Goal: Information Seeking & Learning: Learn about a topic

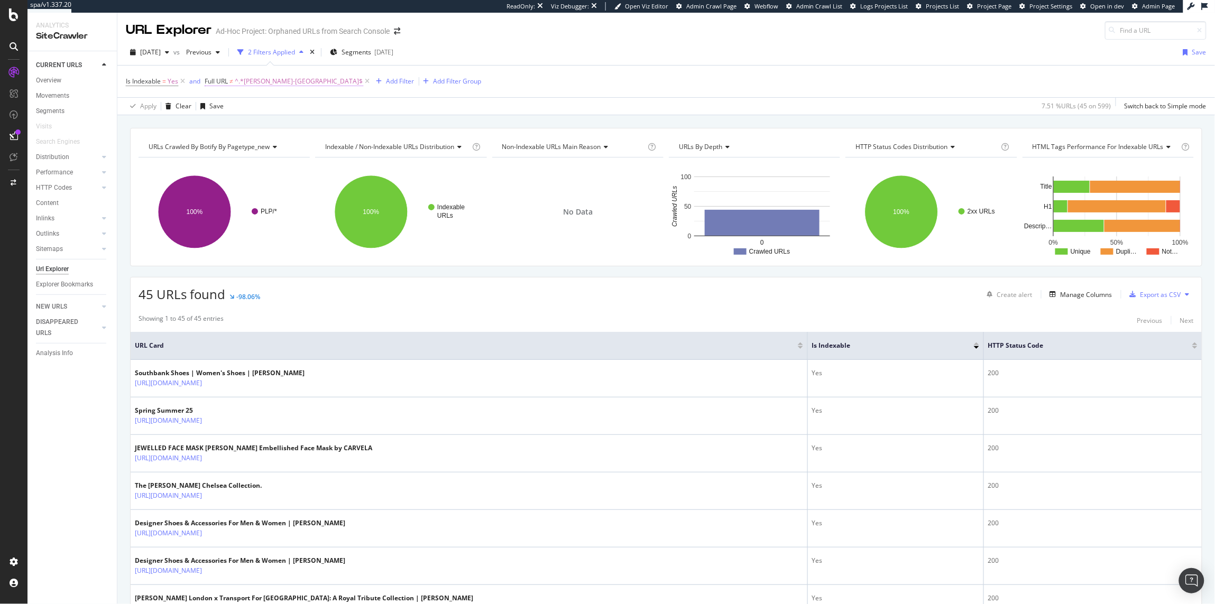
click at [280, 76] on span "^.*[PERSON_NAME]-[GEOGRAPHIC_DATA]$" at bounding box center [299, 81] width 129 height 15
click at [439, 86] on div "Is Indexable = Yes and Full URL ≠ ^.*kurt-geiger-london$ Add Filter Add Filter …" at bounding box center [666, 82] width 1081 height 32
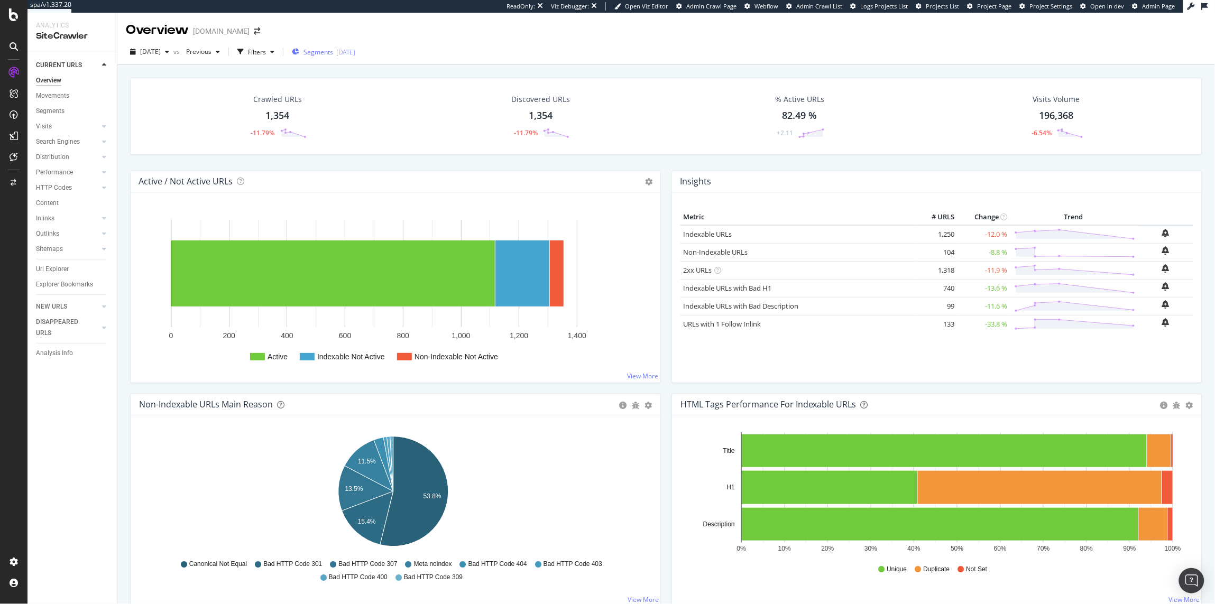
click at [333, 52] on span "Segments" at bounding box center [319, 52] width 30 height 9
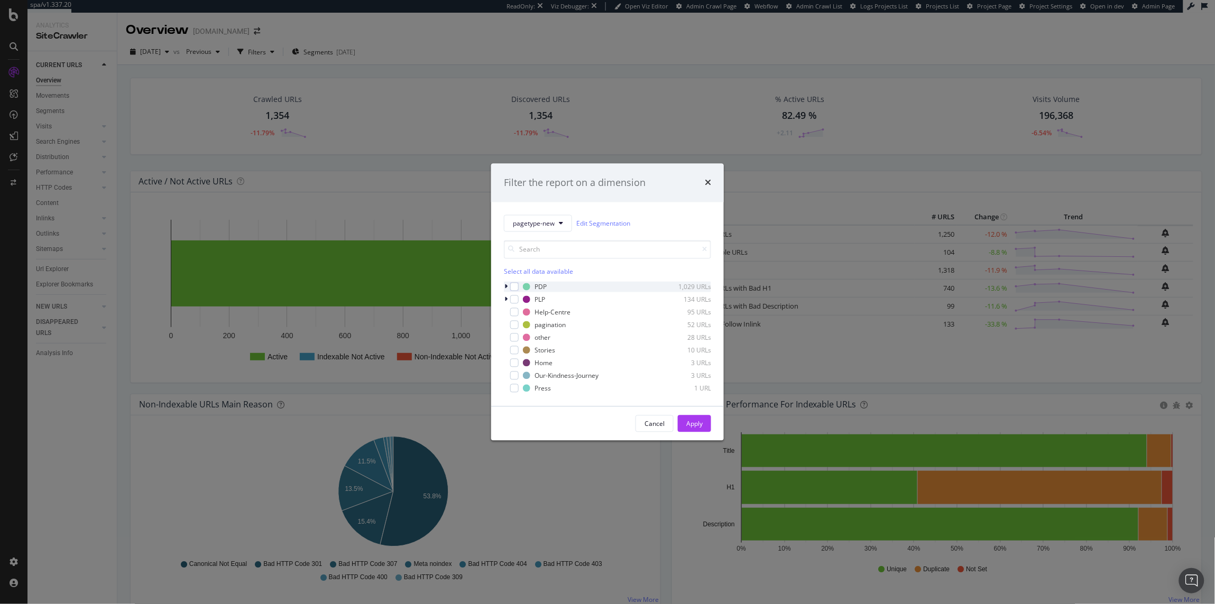
click at [505, 284] on icon "modal" at bounding box center [506, 287] width 3 height 6
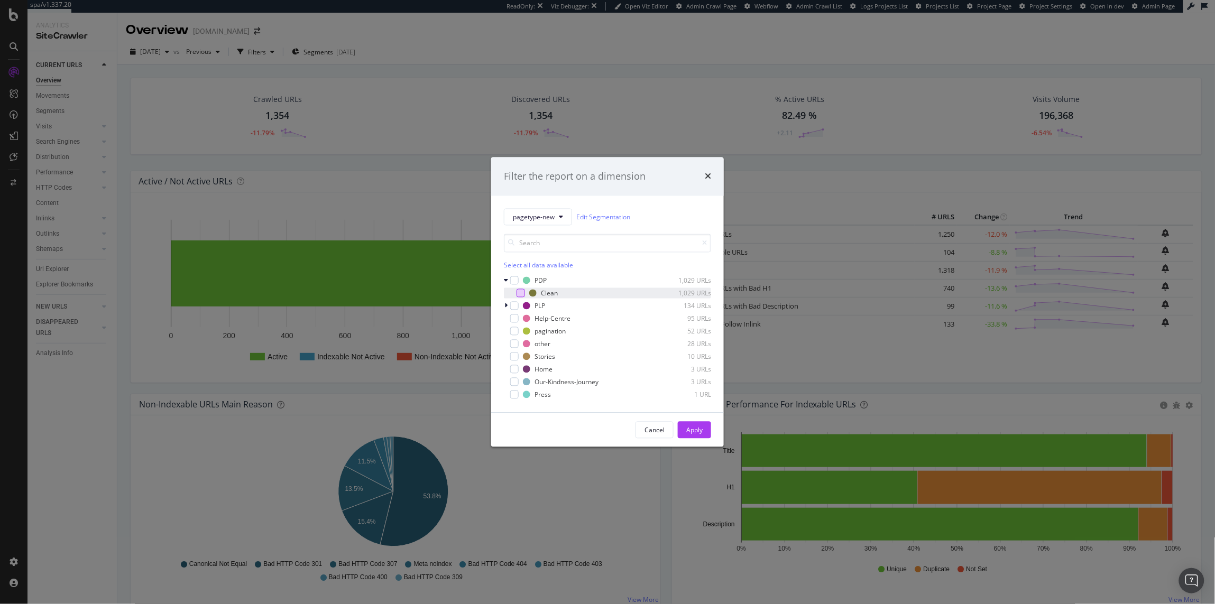
click at [517, 294] on div "modal" at bounding box center [521, 293] width 8 height 8
click at [702, 421] on div "Cancel Apply" at bounding box center [607, 431] width 233 height 34
click at [708, 425] on button "Apply" at bounding box center [694, 430] width 33 height 17
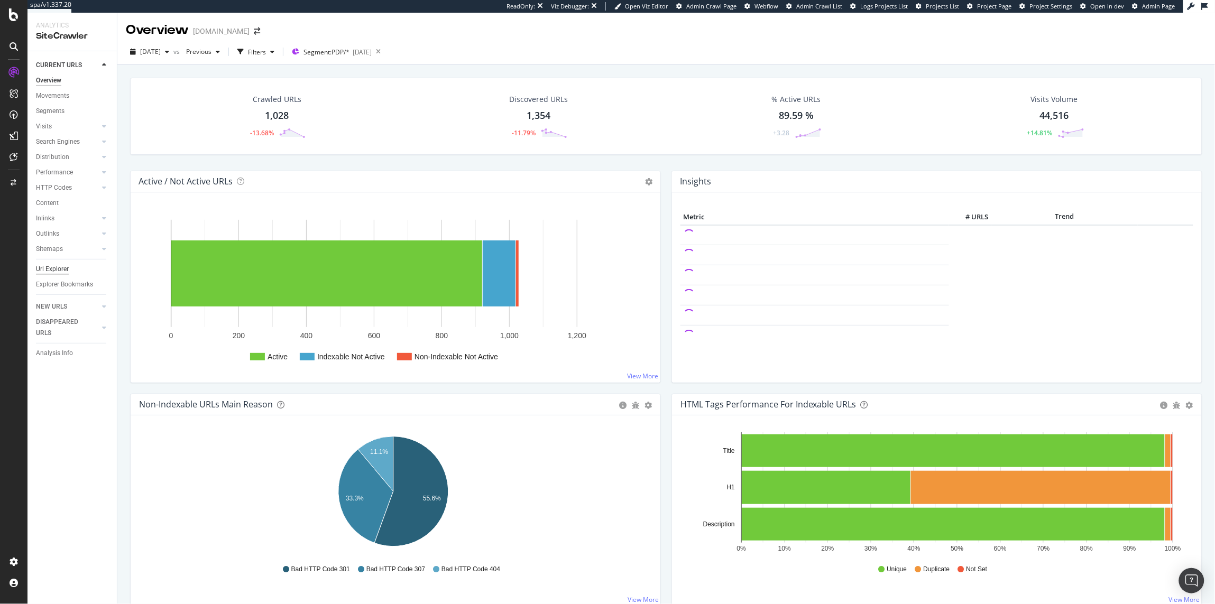
click at [53, 273] on div "Url Explorer" at bounding box center [52, 269] width 33 height 11
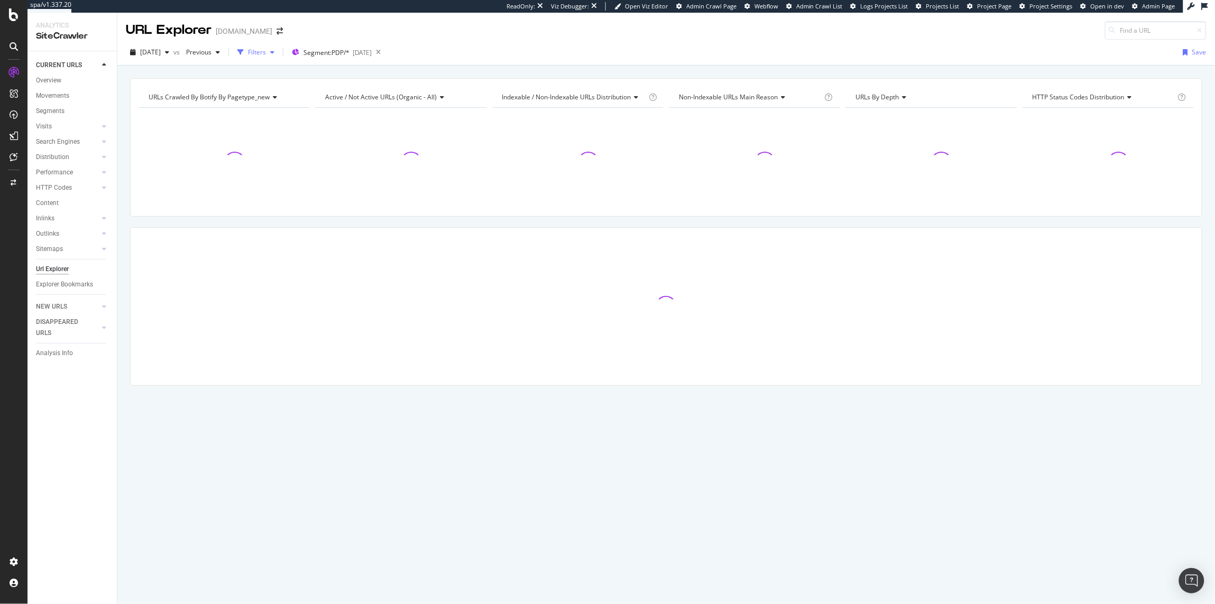
click at [272, 48] on div "Filters" at bounding box center [255, 52] width 45 height 16
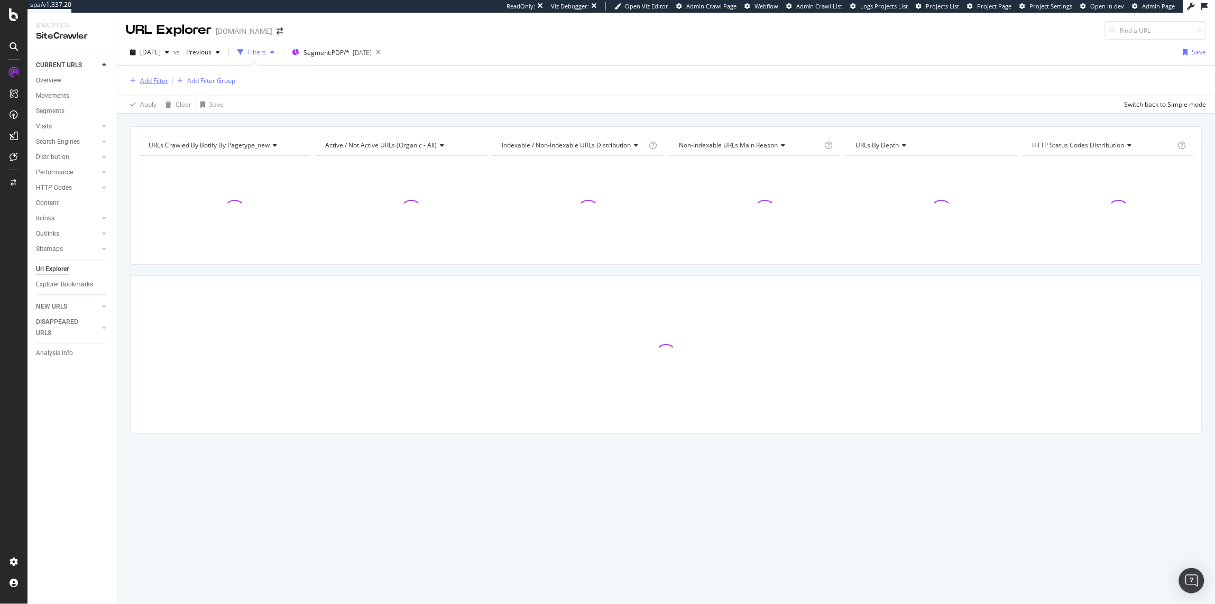
click at [150, 78] on div "Add Filter" at bounding box center [154, 80] width 28 height 9
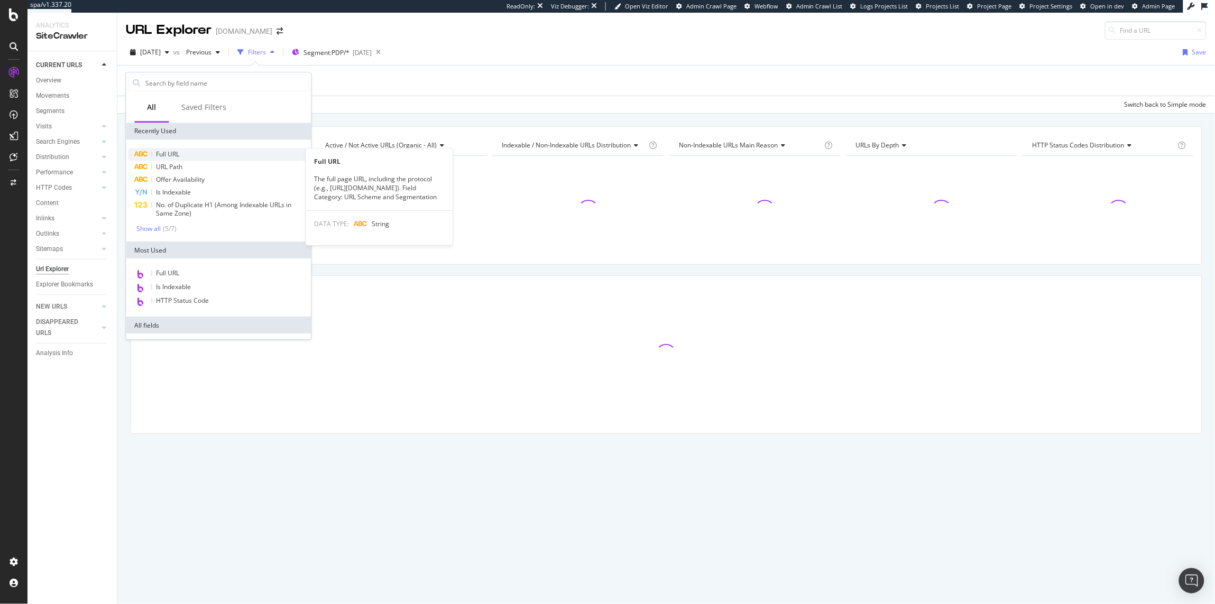
click at [170, 156] on span "Full URL" at bounding box center [168, 154] width 23 height 9
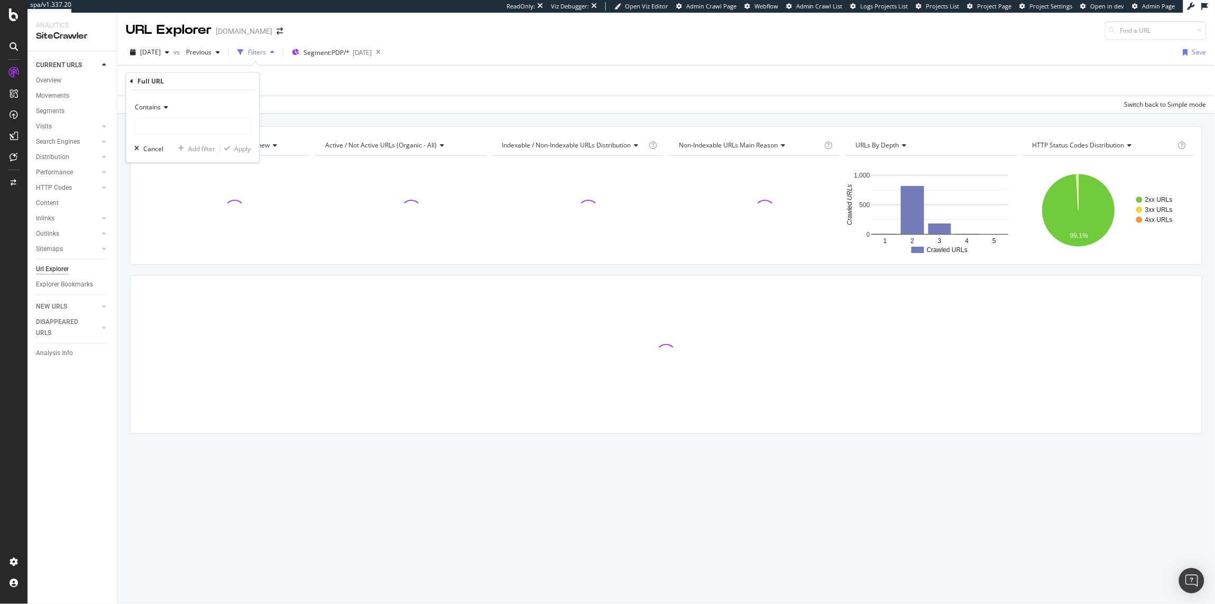
click at [158, 137] on div "Contains Cancel Add filter Apply" at bounding box center [192, 126] width 133 height 72
click at [158, 134] on input "text" at bounding box center [192, 126] width 115 height 17
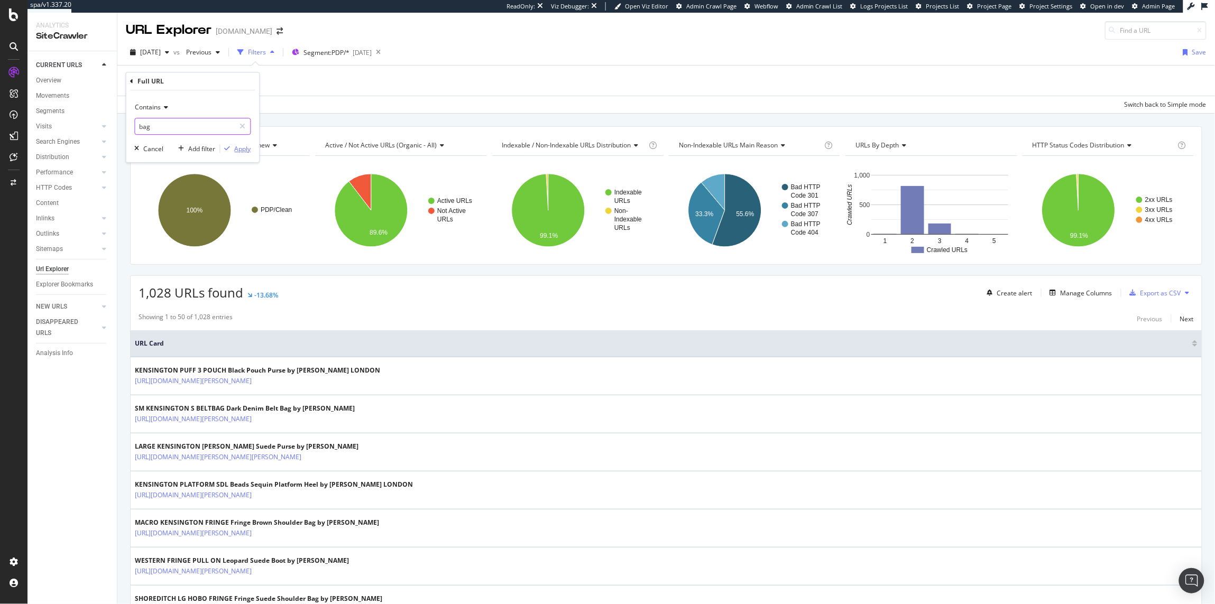
type input "bag"
click at [246, 149] on div "Apply" at bounding box center [243, 148] width 16 height 9
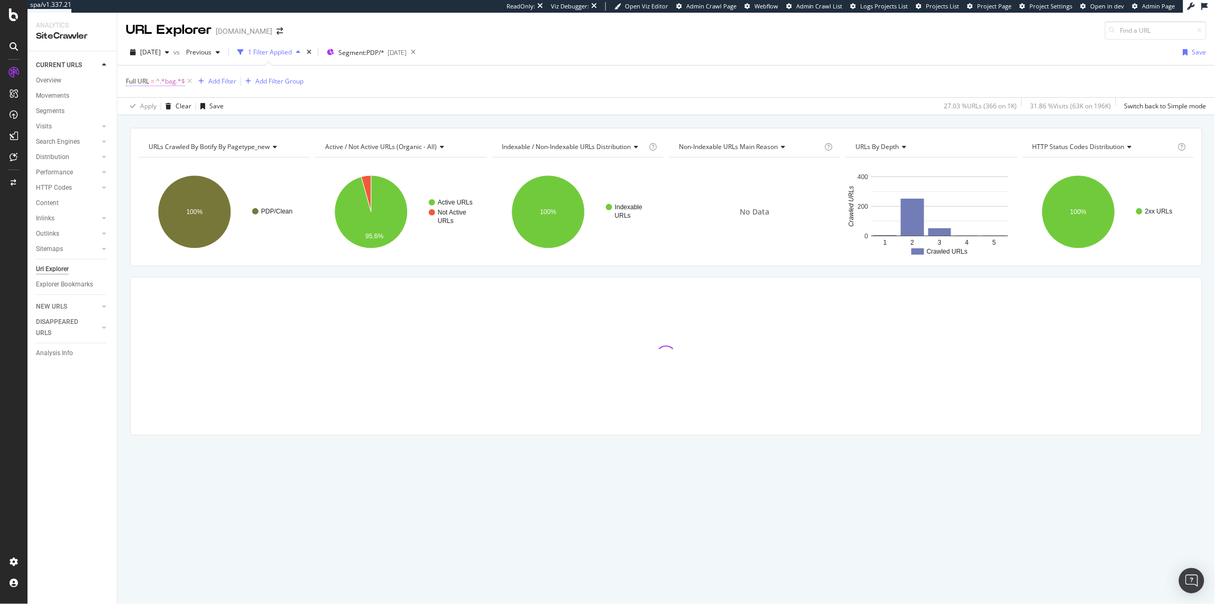
click at [160, 81] on span "^.*bag.*$" at bounding box center [170, 81] width 29 height 15
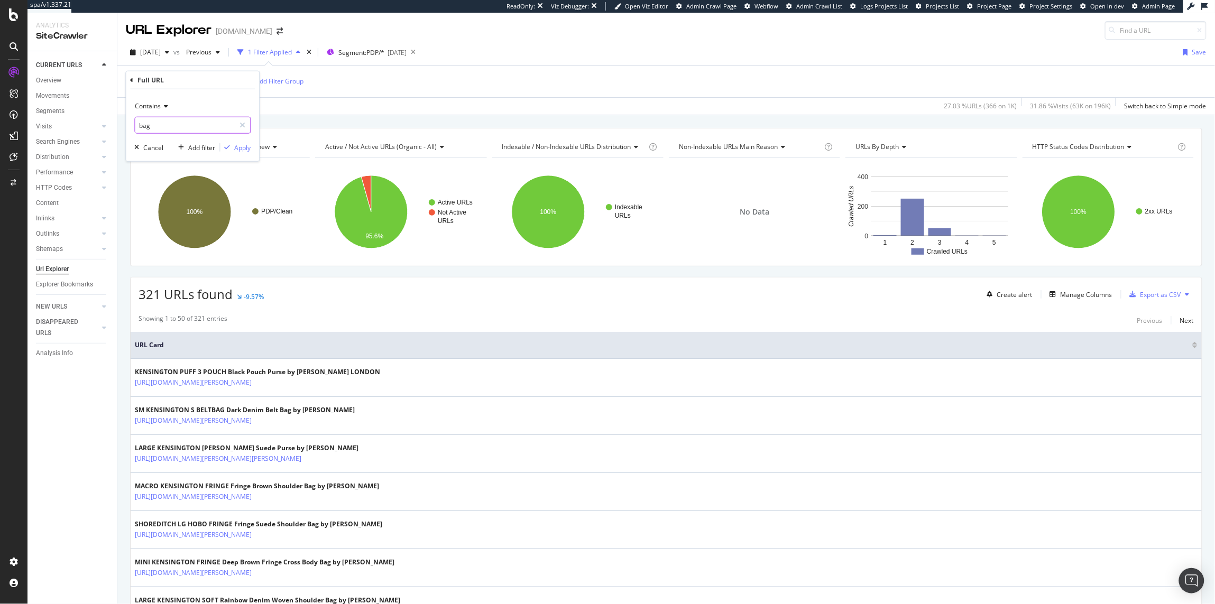
click at [167, 132] on input "bag" at bounding box center [185, 125] width 100 height 17
type input "shoe"
click at [234, 154] on div "Contains shoe Cancel Add filter Apply" at bounding box center [192, 125] width 133 height 72
click at [239, 146] on div "Apply" at bounding box center [243, 147] width 16 height 9
